Goal: Information Seeking & Learning: Learn about a topic

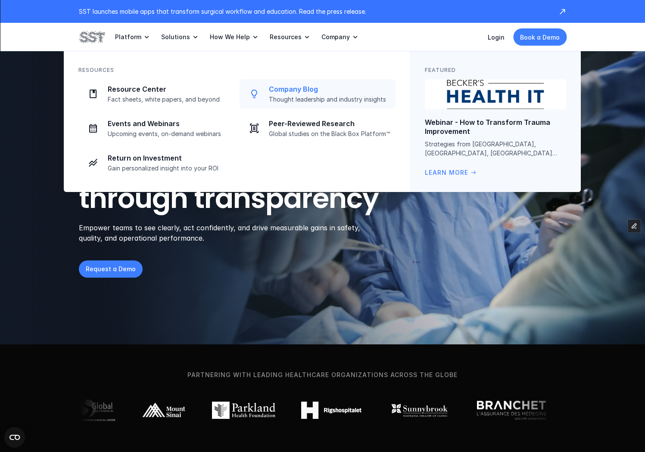
drag, startPoint x: 290, startPoint y: 91, endPoint x: 409, endPoint y: 106, distance: 119.9
click at [290, 91] on p "Company Blog" at bounding box center [330, 89] width 122 height 9
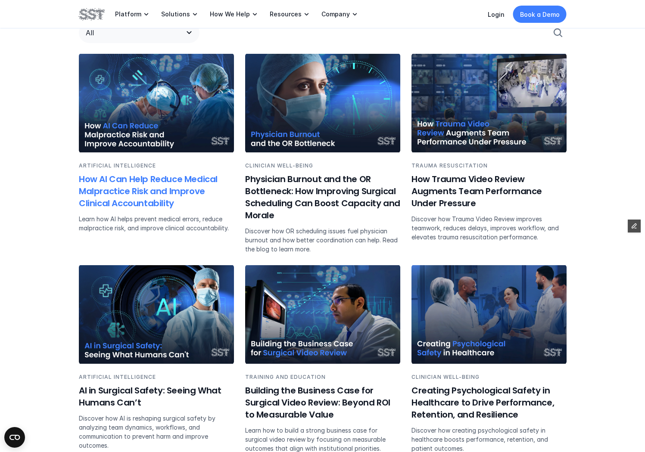
scroll to position [592, 0]
